Goal: Task Accomplishment & Management: Manage account settings

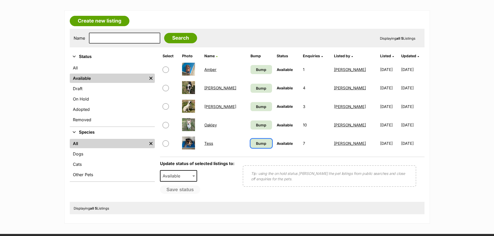
click at [256, 143] on span "Bump" at bounding box center [261, 143] width 10 height 5
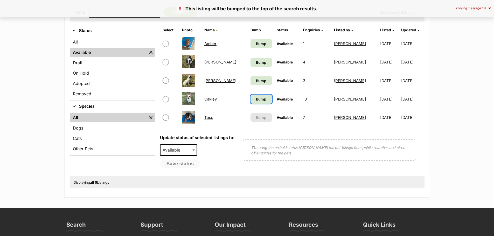
click at [251, 102] on link "Bump" at bounding box center [262, 99] width 22 height 9
click at [256, 83] on span "Bump" at bounding box center [261, 80] width 10 height 5
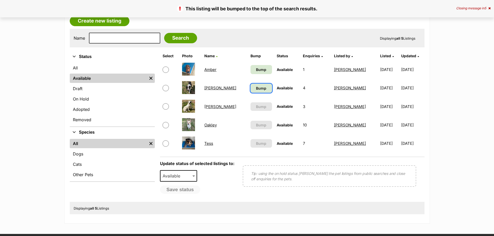
click at [256, 89] on span "Bump" at bounding box center [261, 88] width 10 height 5
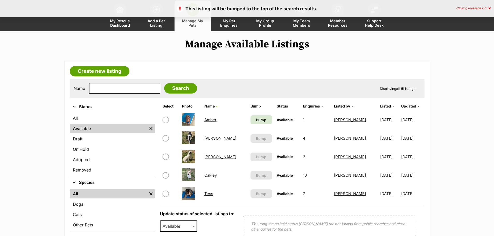
scroll to position [52, 0]
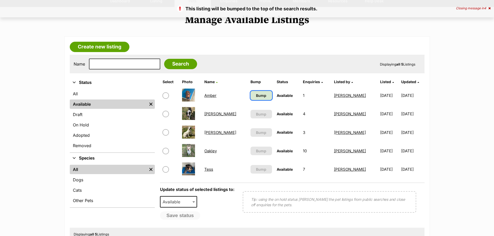
click at [256, 96] on span "Bump" at bounding box center [261, 95] width 10 height 5
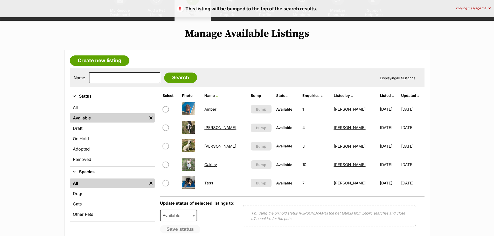
scroll to position [78, 0]
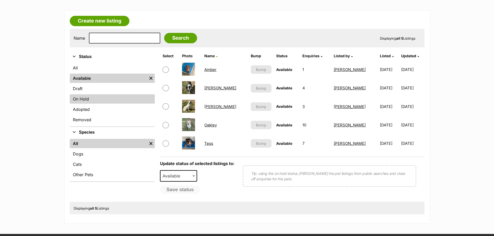
click at [89, 99] on link "On Hold" at bounding box center [112, 98] width 85 height 9
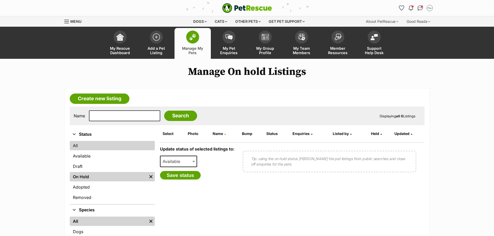
click at [81, 146] on link "All" at bounding box center [112, 145] width 85 height 9
